Goal: Information Seeking & Learning: Learn about a topic

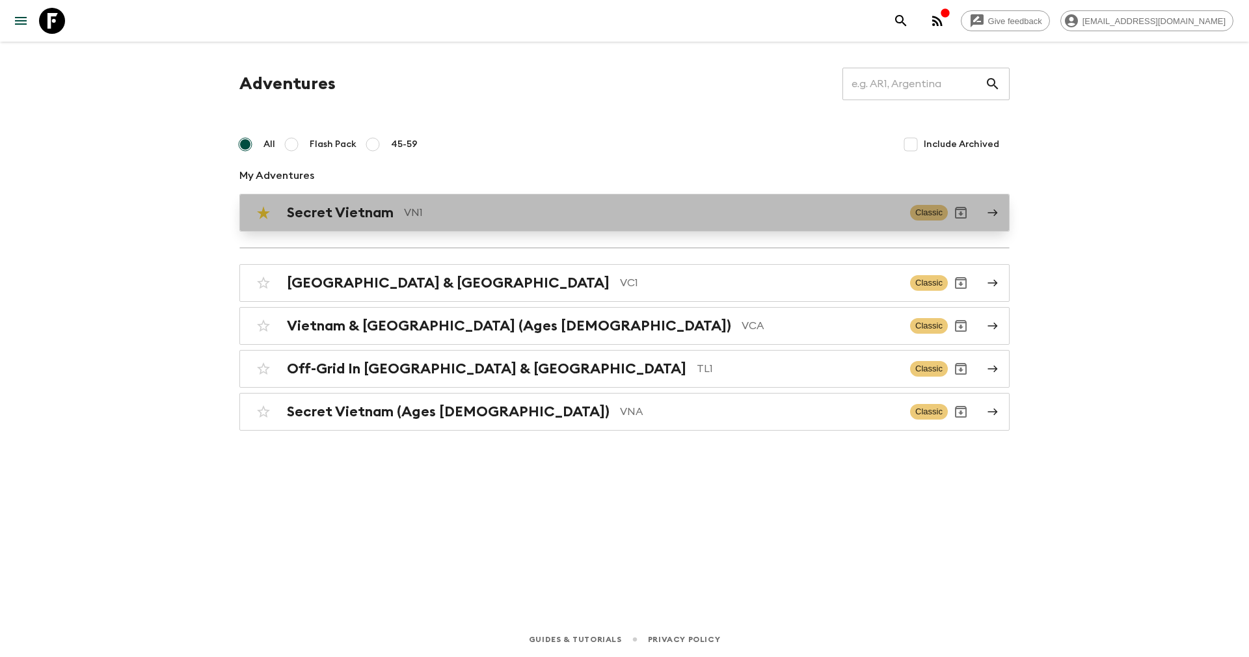
click at [387, 209] on h2 "Secret Vietnam" at bounding box center [340, 212] width 107 height 17
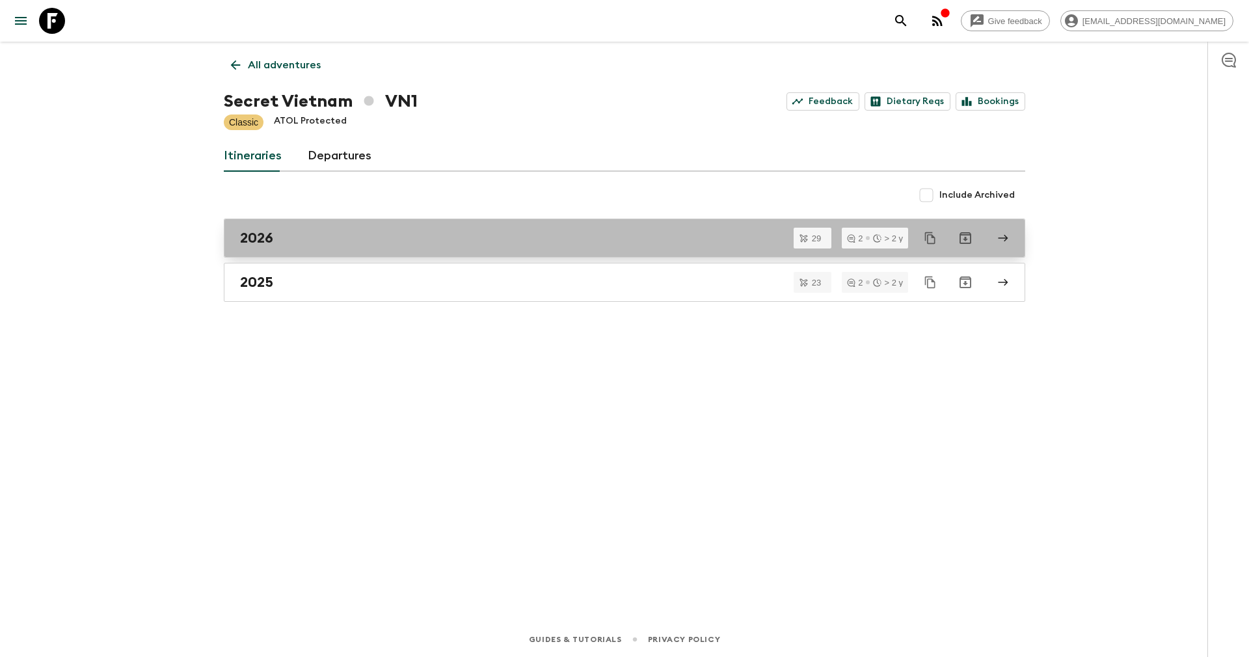
click at [372, 237] on div "2026" at bounding box center [612, 238] width 744 height 17
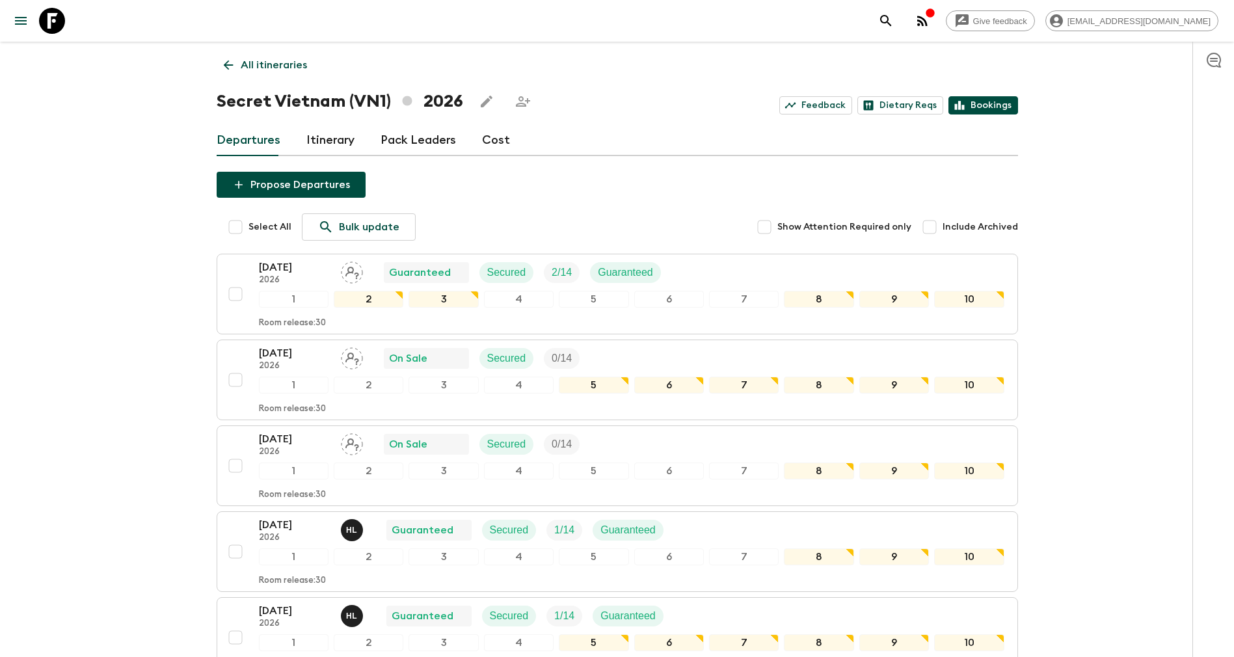
click at [980, 101] on link "Bookings" at bounding box center [983, 105] width 70 height 18
click at [227, 63] on icon at bounding box center [228, 65] width 14 height 14
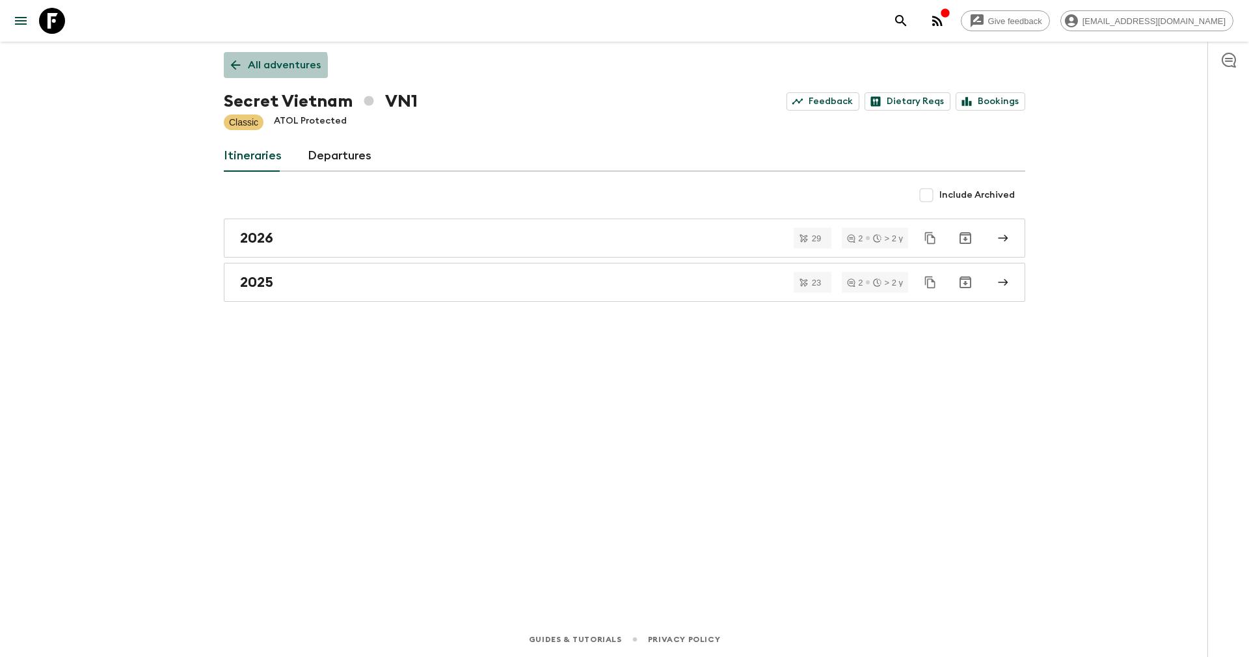
click at [241, 72] on link "All adventures" at bounding box center [276, 65] width 104 height 26
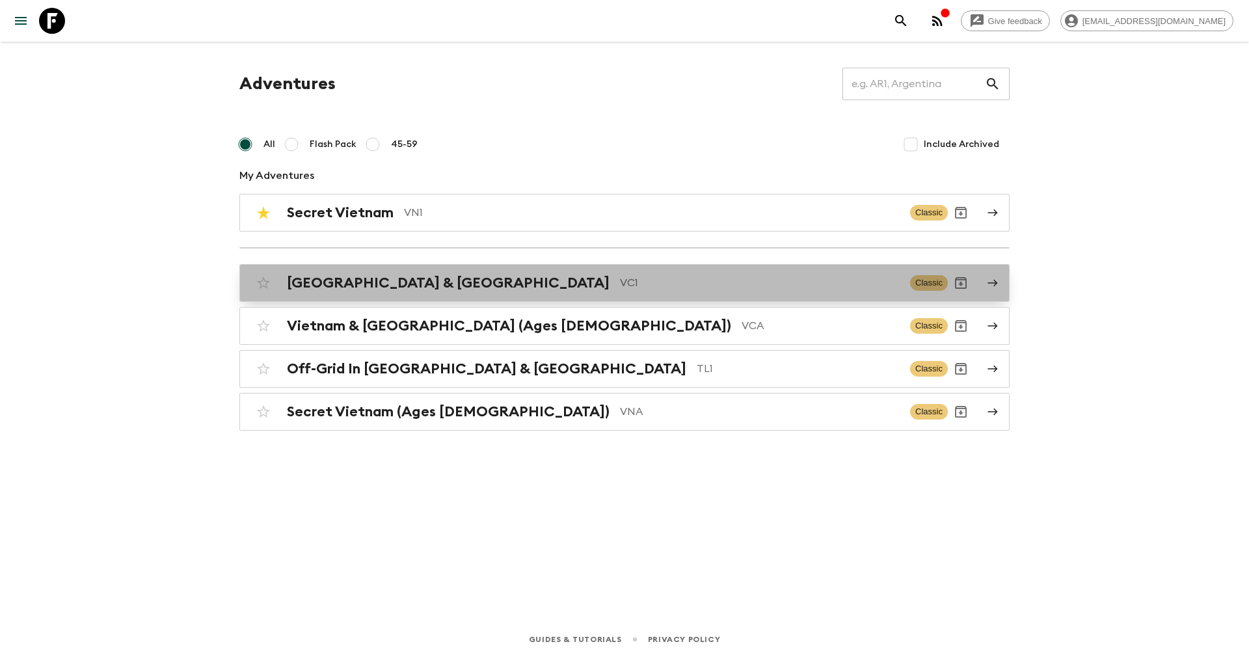
click at [332, 282] on h2 "[GEOGRAPHIC_DATA] & [GEOGRAPHIC_DATA]" at bounding box center [448, 282] width 323 height 17
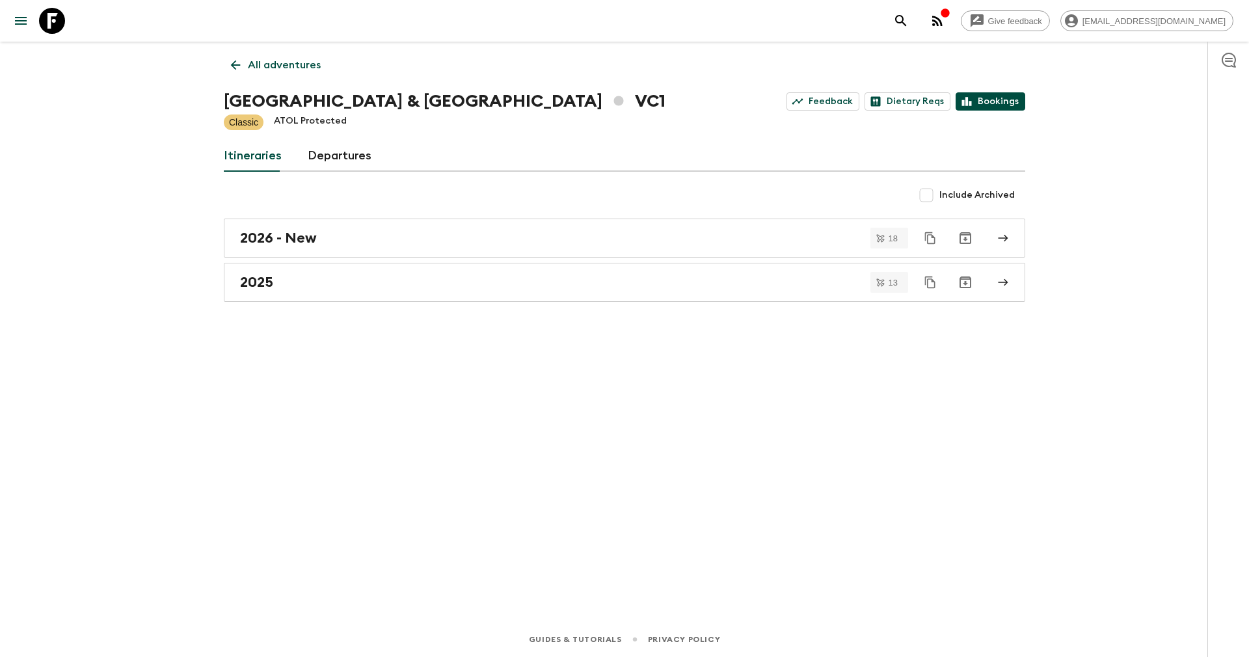
click at [1004, 95] on link "Bookings" at bounding box center [991, 101] width 70 height 18
